Goal: Information Seeking & Learning: Compare options

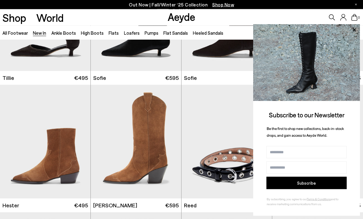
scroll to position [3015, 0]
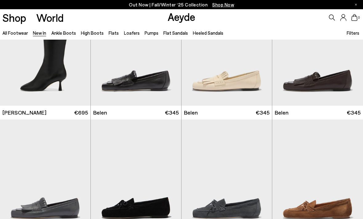
scroll to position [4529, 0]
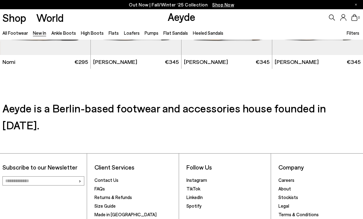
scroll to position [5462, 0]
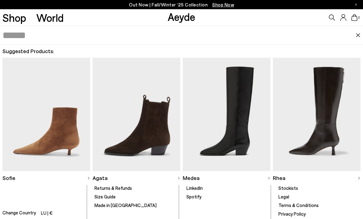
type input "*"
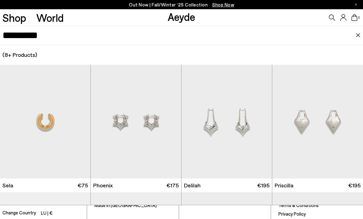
type input "*********"
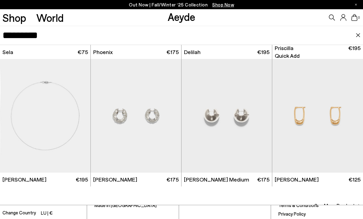
scroll to position [133, 0]
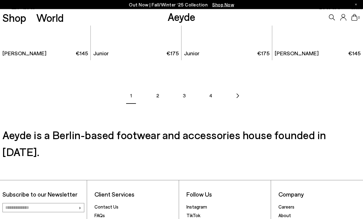
scroll to position [770, 0]
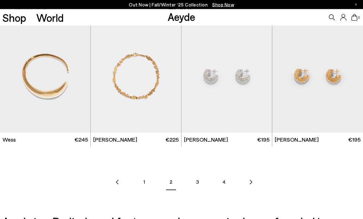
scroll to position [684, 0]
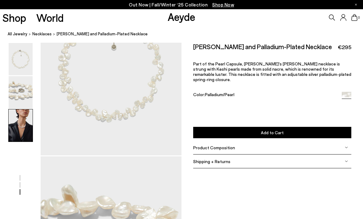
scroll to position [420, 0]
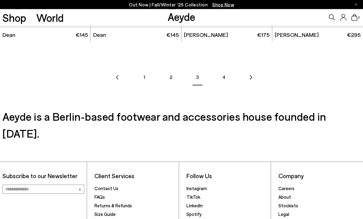
scroll to position [789, 0]
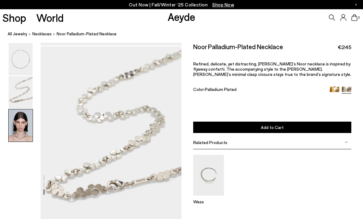
scroll to position [420, 0]
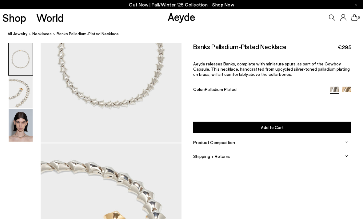
scroll to position [65, 0]
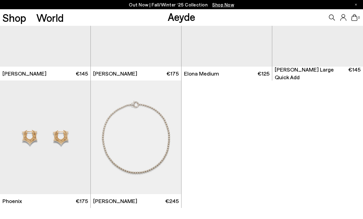
scroll to position [631, 0]
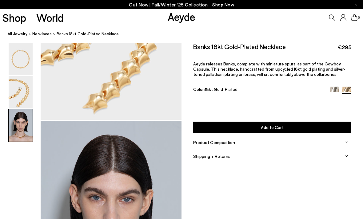
scroll to position [420, 0]
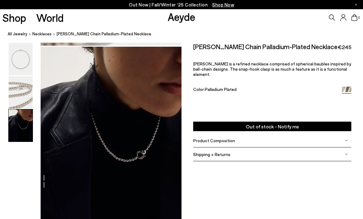
scroll to position [420, 0]
